Goal: Task Accomplishment & Management: Use online tool/utility

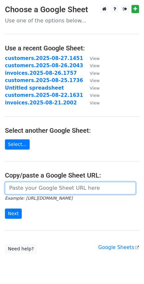
click at [53, 187] on input "url" at bounding box center [70, 188] width 131 height 13
paste input "https://docs.google.com/spreadsheets/d/1G0xOKf9kzCySnqccE80PHE9JhJrSX8QEc1S0BH8…"
type input "https://docs.google.com/spreadsheets/d/1G0xOKf9kzCySnqccE80PHE9JhJrSX8QEc1S0BH8…"
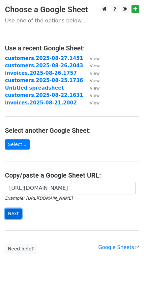
click at [13, 212] on input "Next" at bounding box center [13, 213] width 17 height 10
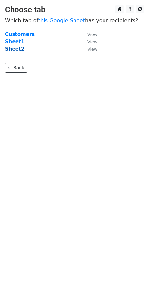
click at [19, 50] on strong "Sheet2" at bounding box center [14, 49] width 19 height 6
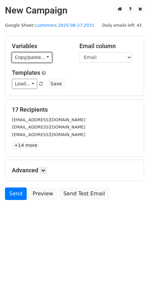
click at [42, 56] on link "Copy/paste..." at bounding box center [32, 57] width 40 height 10
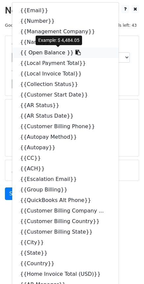
click at [75, 55] on icon at bounding box center [77, 52] width 5 height 5
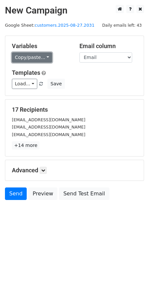
click at [44, 57] on link "Copy/paste..." at bounding box center [32, 57] width 40 height 10
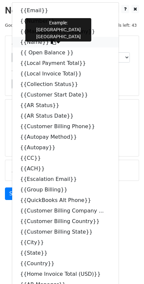
click at [51, 43] on icon at bounding box center [53, 41] width 5 height 5
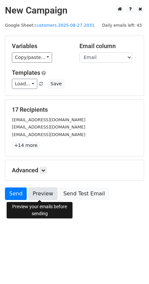
click at [42, 191] on link "Preview" at bounding box center [42, 193] width 29 height 13
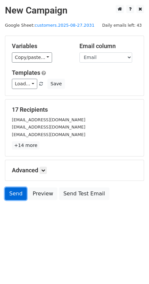
click at [20, 194] on link "Send" at bounding box center [16, 193] width 22 height 13
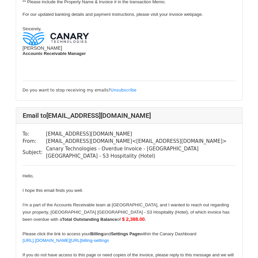
scroll to position [316, 0]
